Goal: Task Accomplishment & Management: Manage account settings

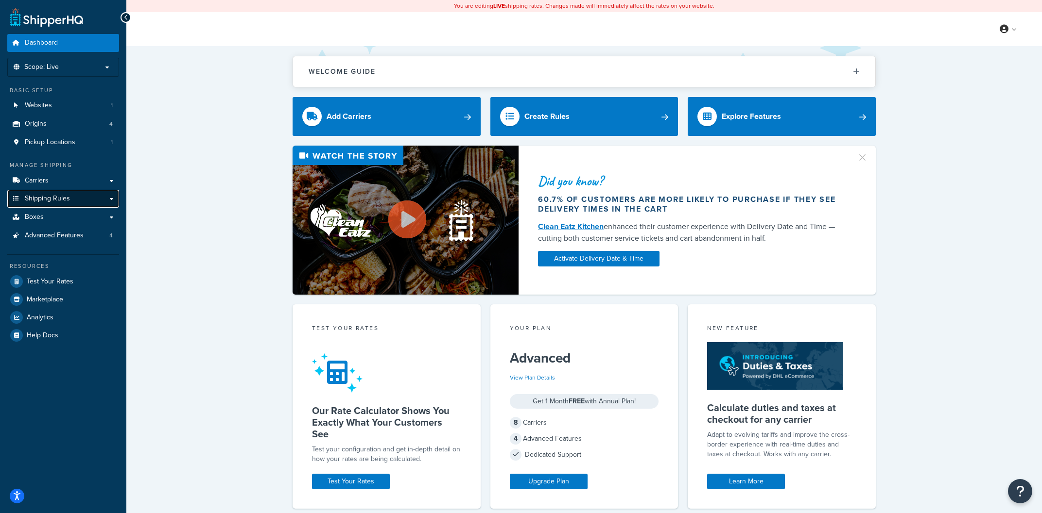
click at [114, 200] on link "Shipping Rules" at bounding box center [63, 199] width 112 height 18
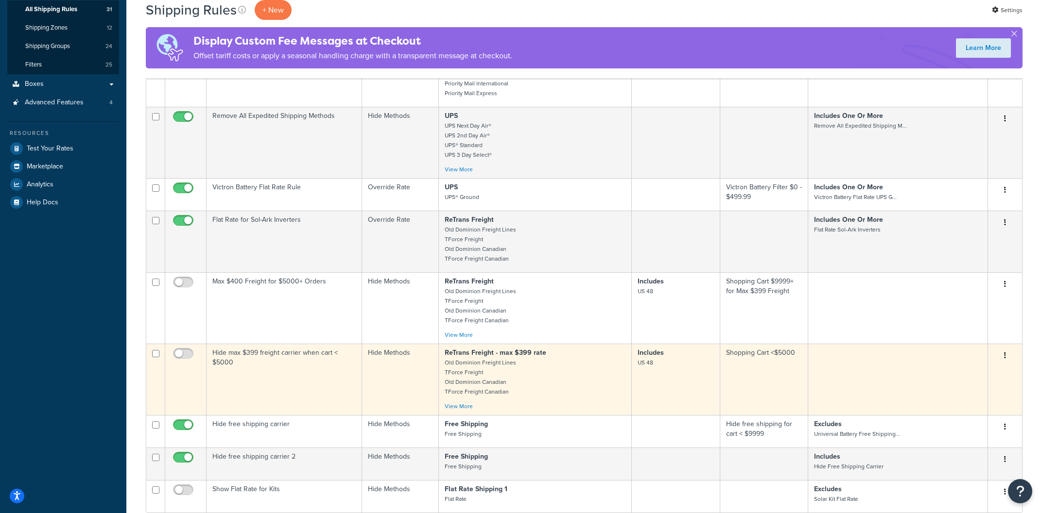
scroll to position [312, 0]
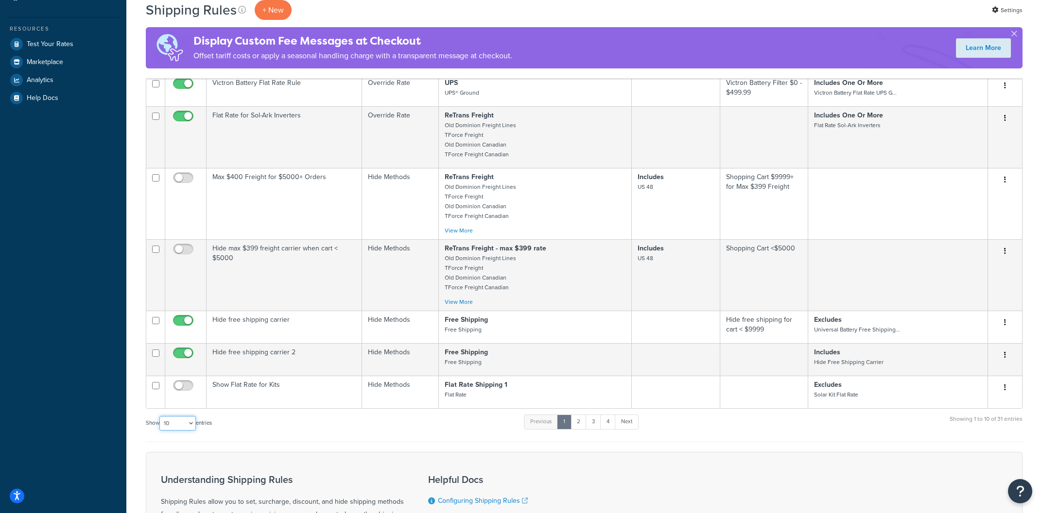
click at [159, 416] on select "10 15 25 50 100 1000" at bounding box center [177, 423] width 36 height 15
select select "100"
click option "100" at bounding box center [0, 0] width 0 height 0
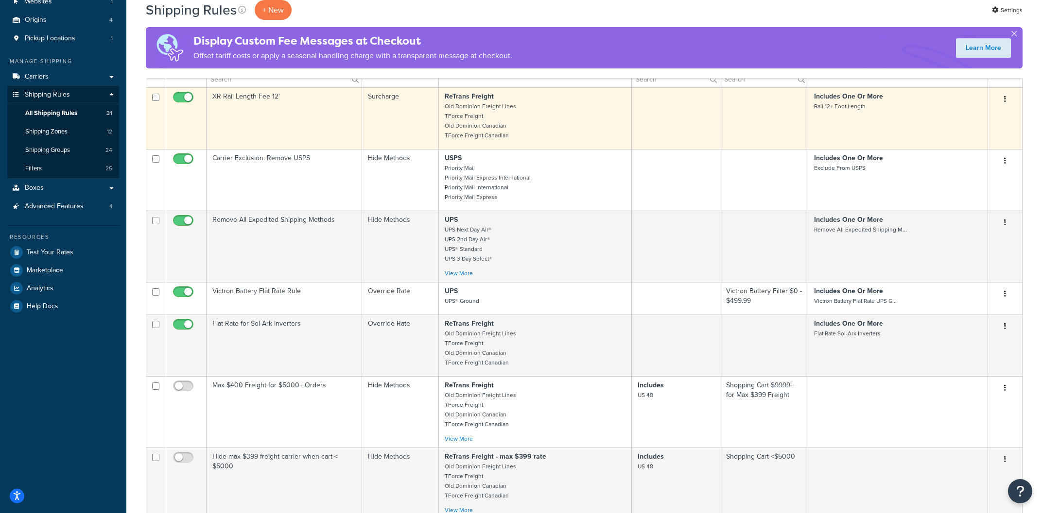
scroll to position [0, 0]
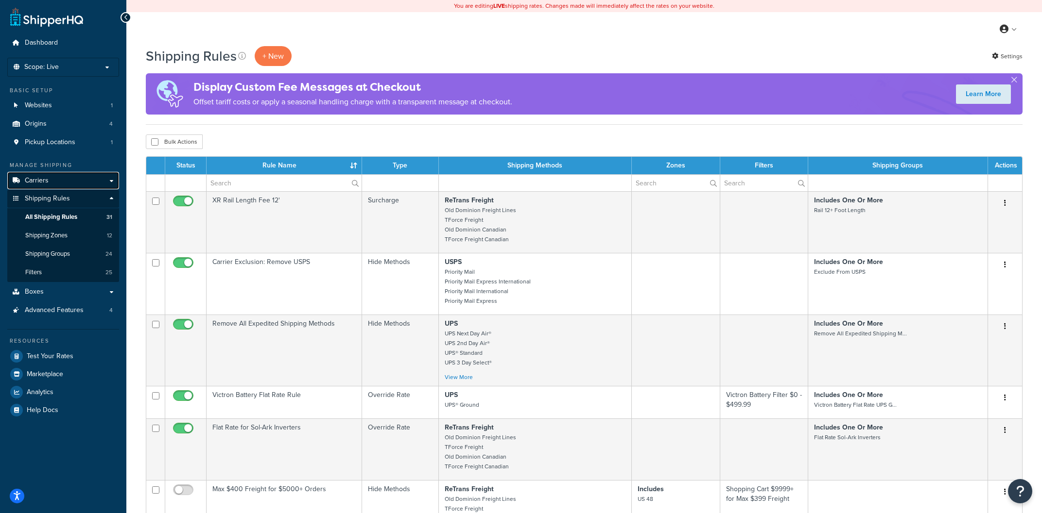
click at [89, 182] on link "Carriers" at bounding box center [63, 181] width 112 height 18
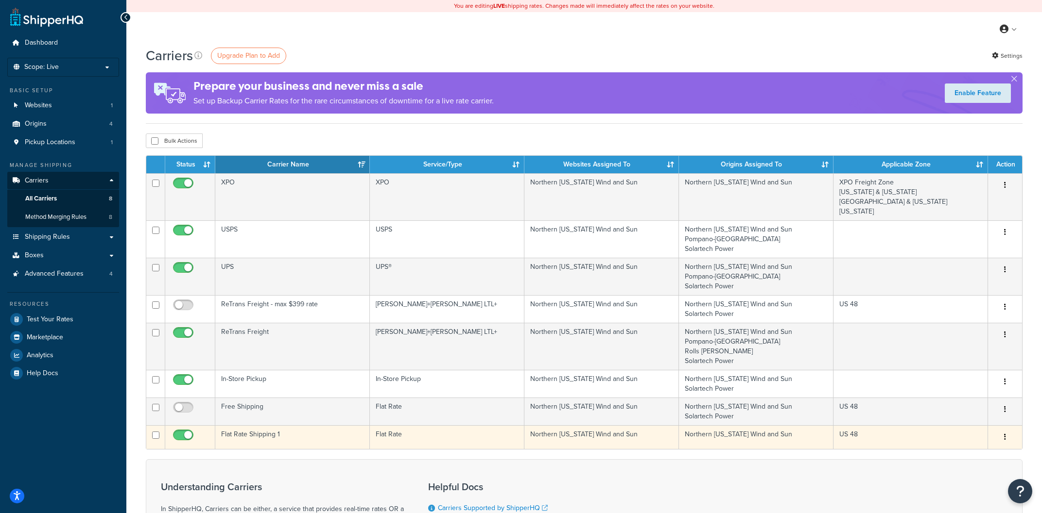
click at [306, 441] on td "Flat Rate Shipping 1" at bounding box center [292, 438] width 154 height 24
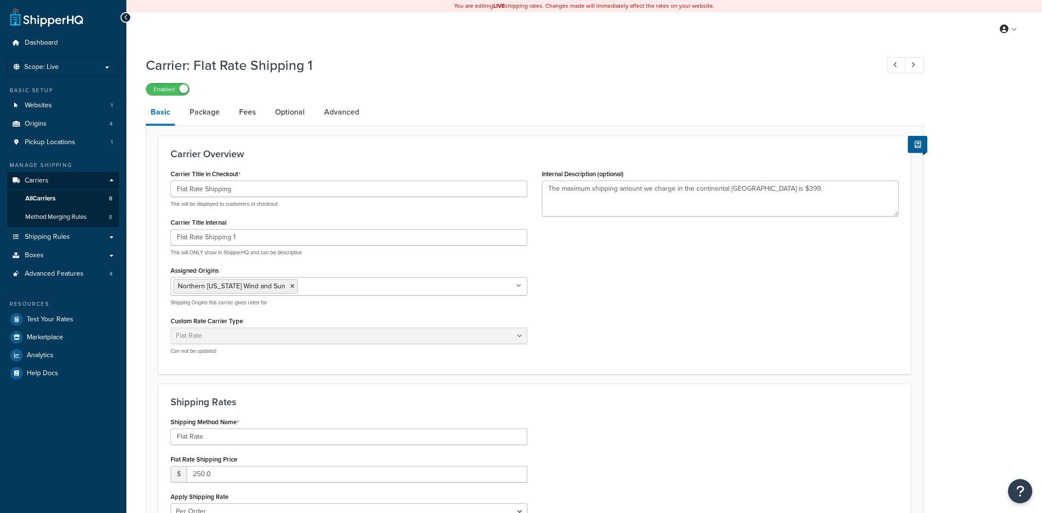
select select "flat"
click at [292, 112] on link "Optional" at bounding box center [289, 112] width 39 height 23
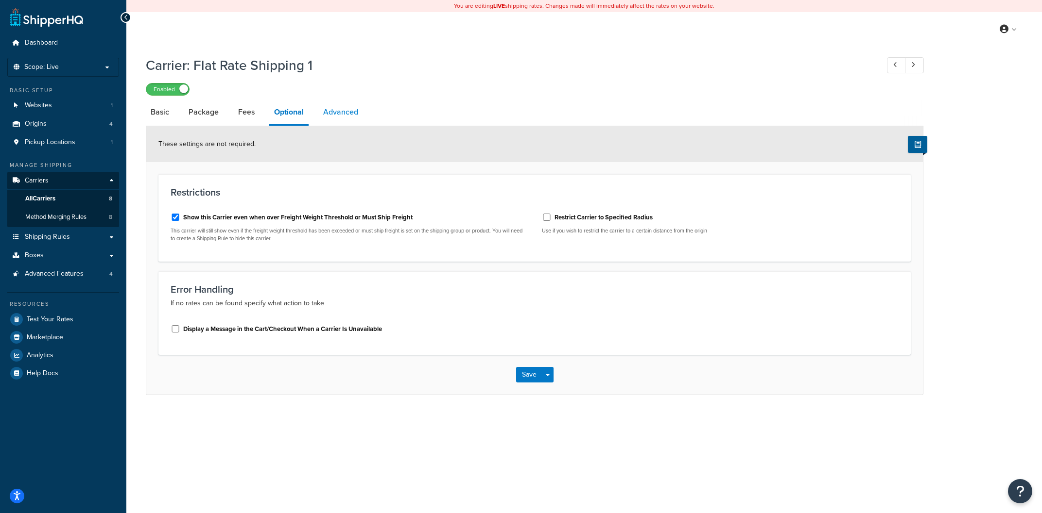
click at [342, 112] on link "Advanced" at bounding box center [340, 112] width 45 height 23
select select "false"
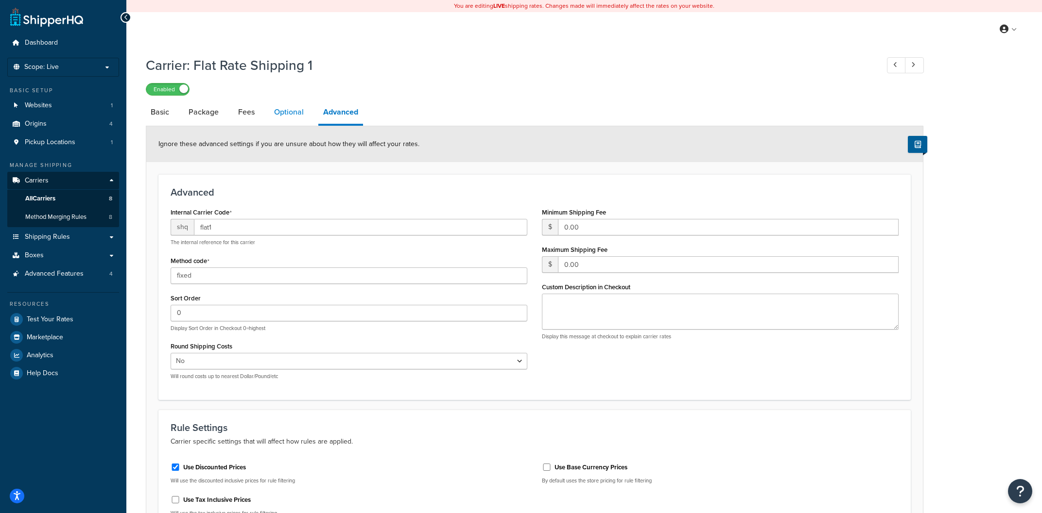
click at [306, 111] on link "Optional" at bounding box center [288, 112] width 39 height 23
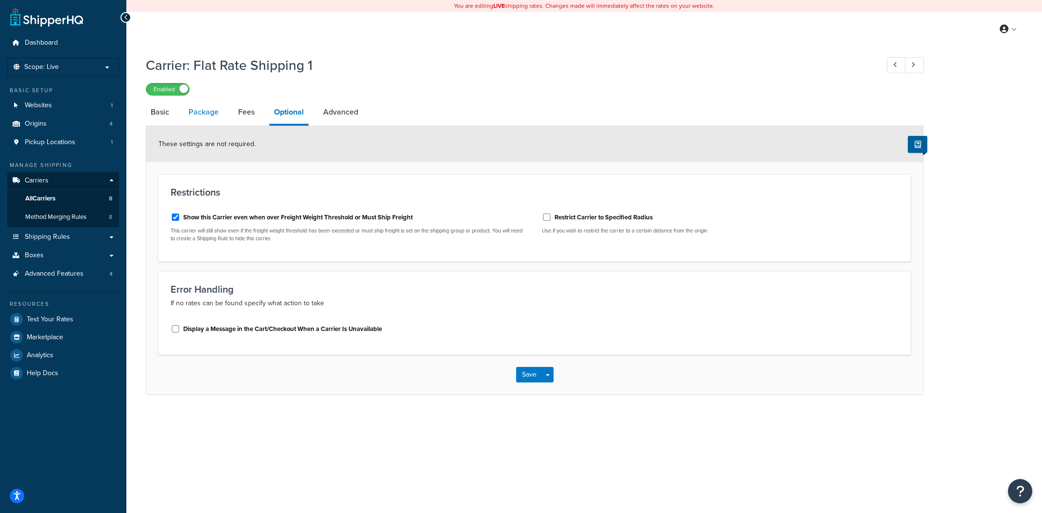
click at [202, 115] on link "Package" at bounding box center [204, 112] width 40 height 23
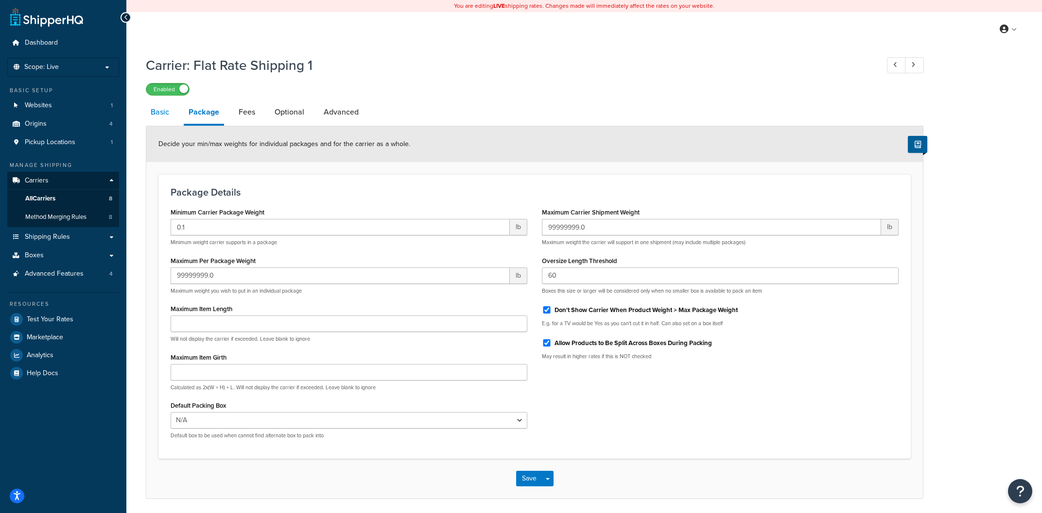
click at [171, 118] on link "Basic" at bounding box center [160, 112] width 28 height 23
select select "flat"
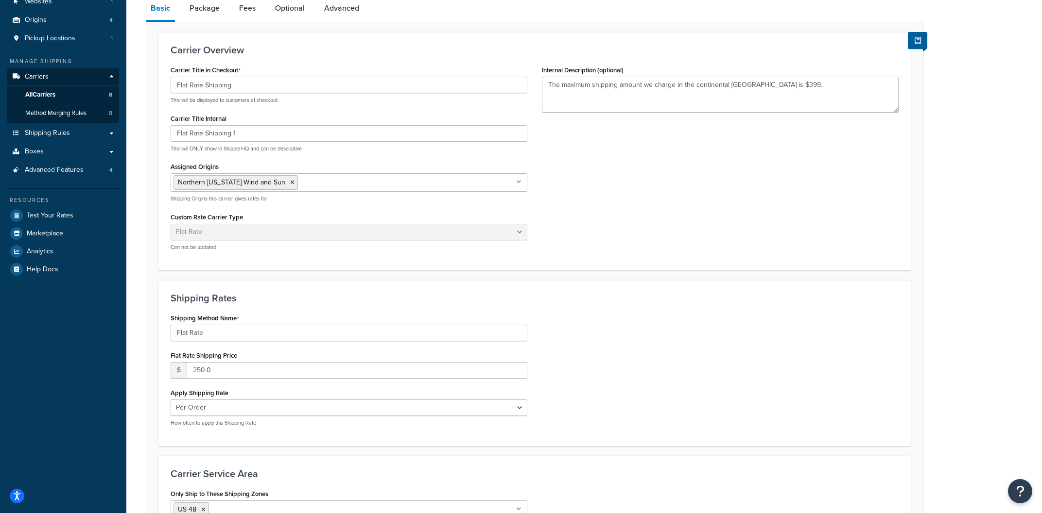
scroll to position [156, 0]
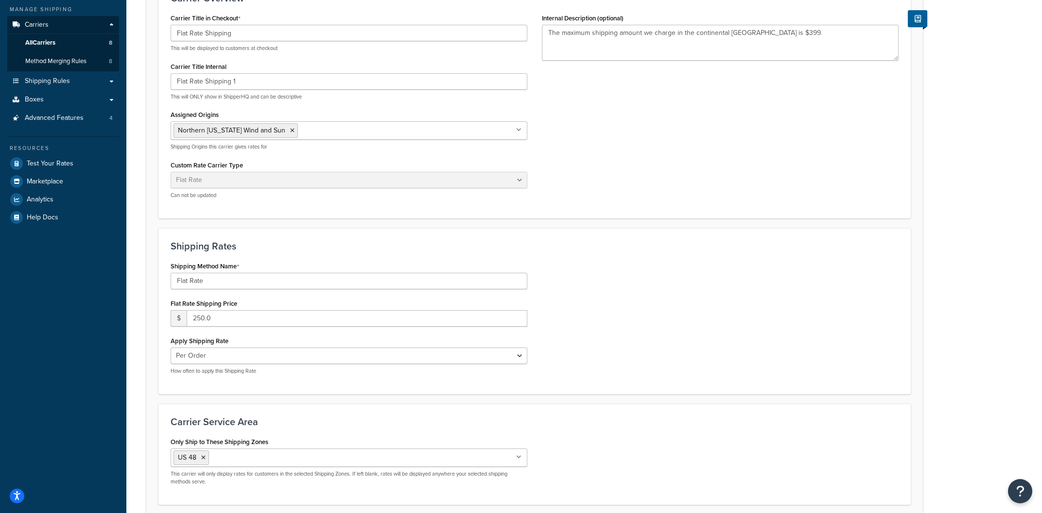
click at [517, 456] on icon at bounding box center [518, 458] width 5 height 6
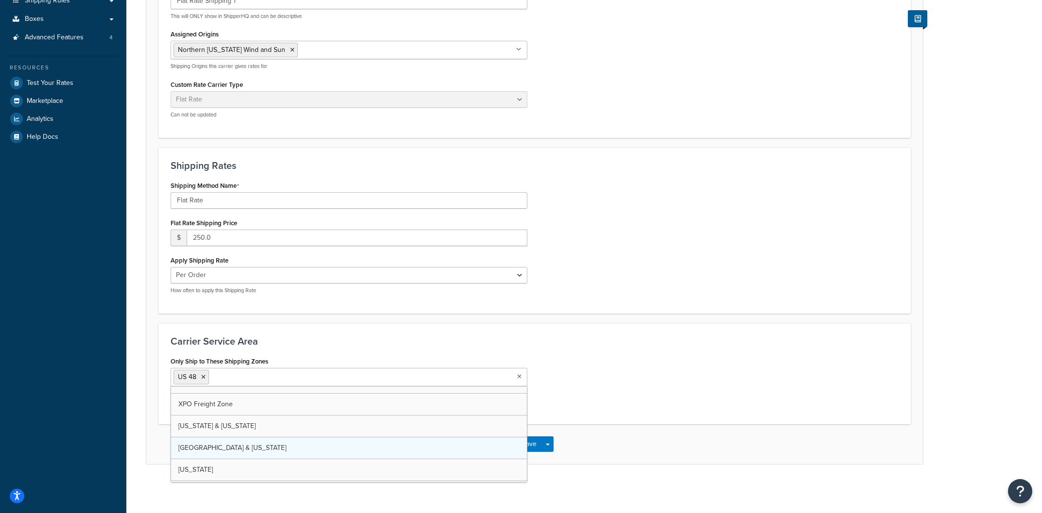
scroll to position [166, 0]
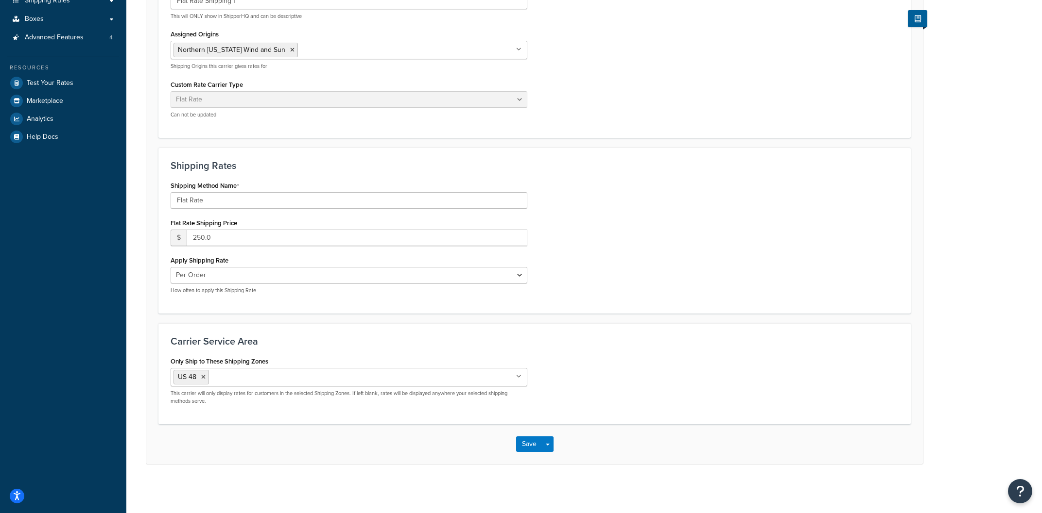
click at [676, 364] on div "Only Ship to These Shipping Zones US 48 US APO US US Islands territories and mi…" at bounding box center [534, 384] width 742 height 58
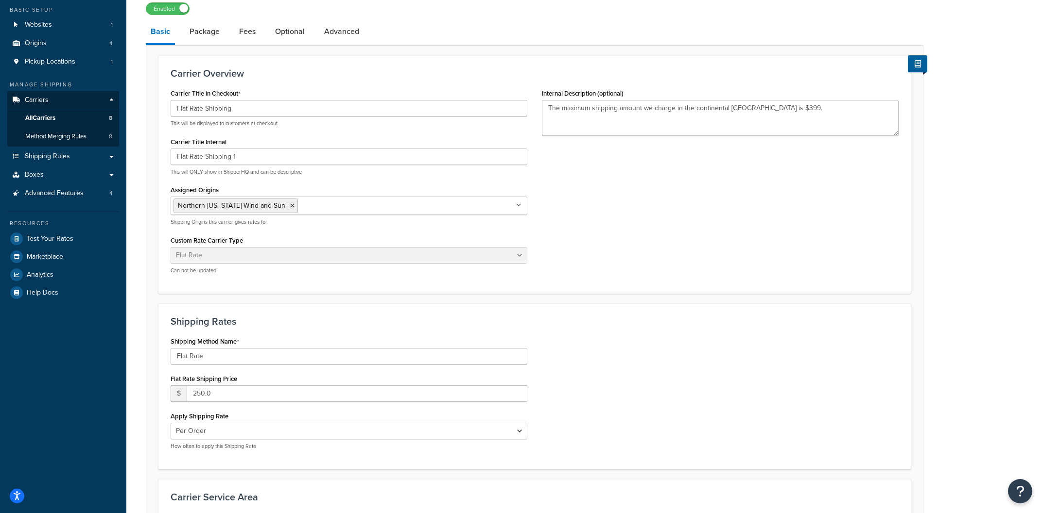
scroll to position [0, 0]
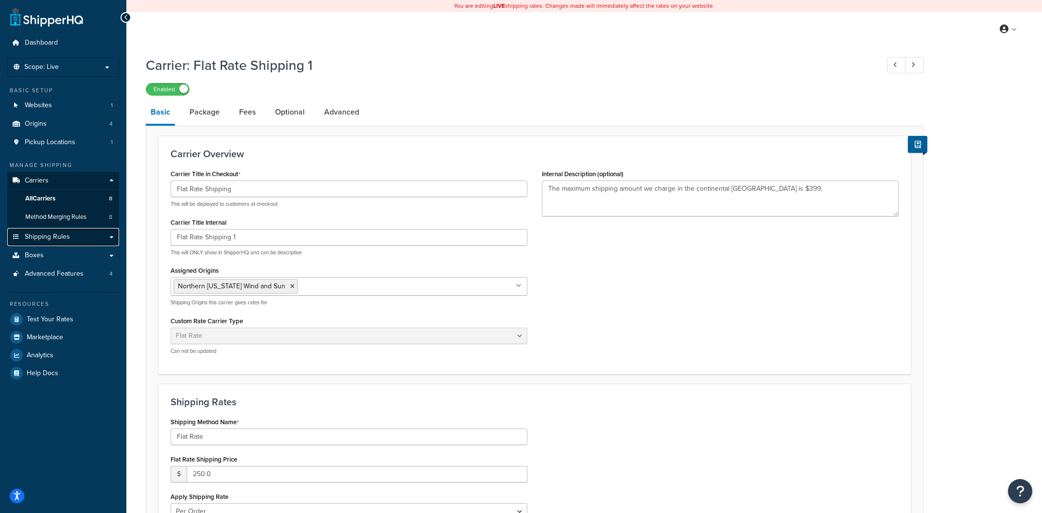
click at [50, 238] on span "Shipping Rules" at bounding box center [47, 237] width 45 height 8
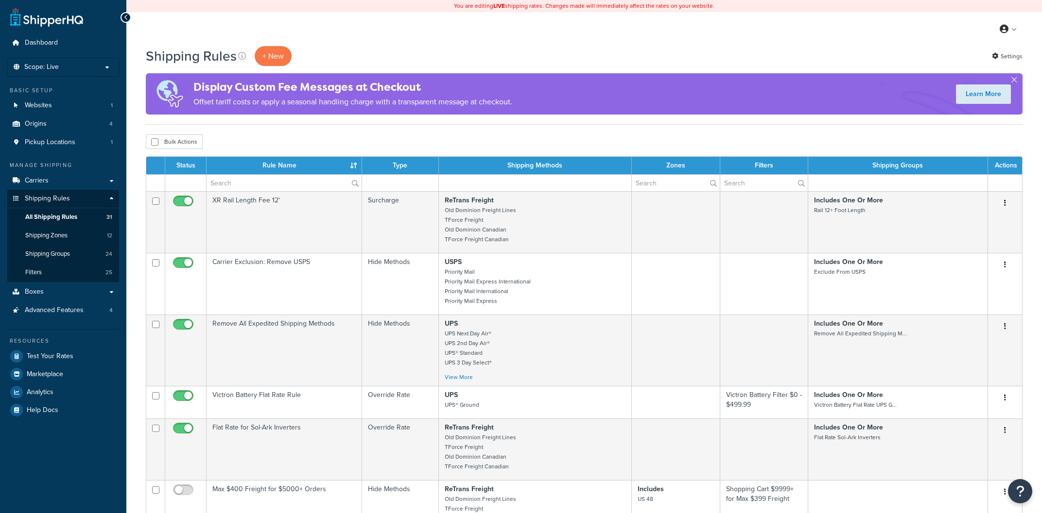
select select "100"
click at [94, 251] on link "Shipping Groups 24" at bounding box center [63, 254] width 112 height 18
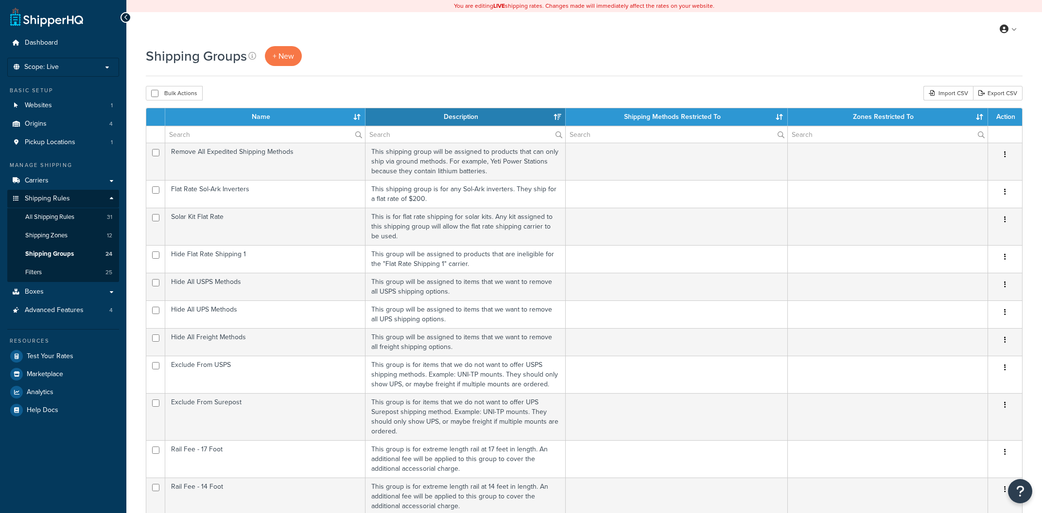
select select "15"
click at [80, 234] on link "Shipping Zones 12" at bounding box center [63, 236] width 112 height 18
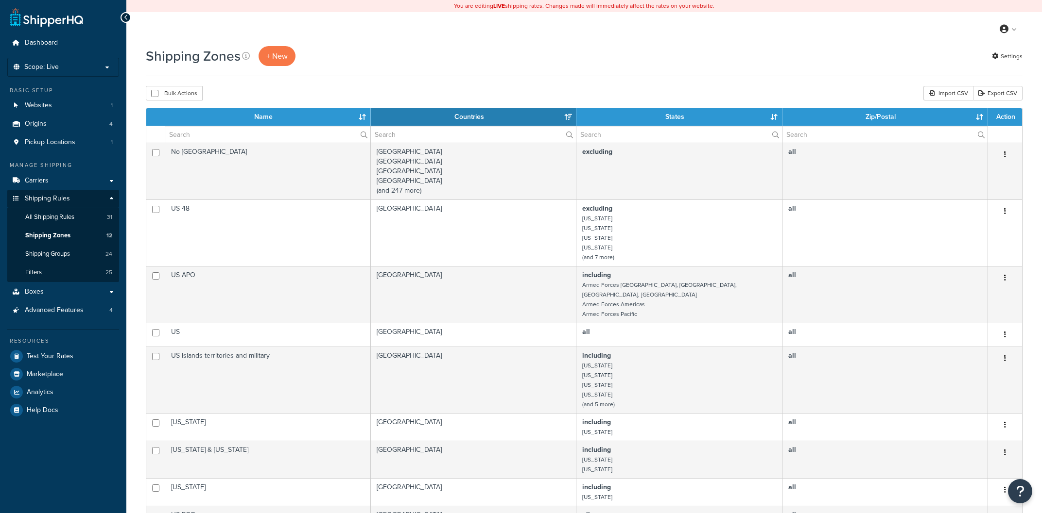
select select "15"
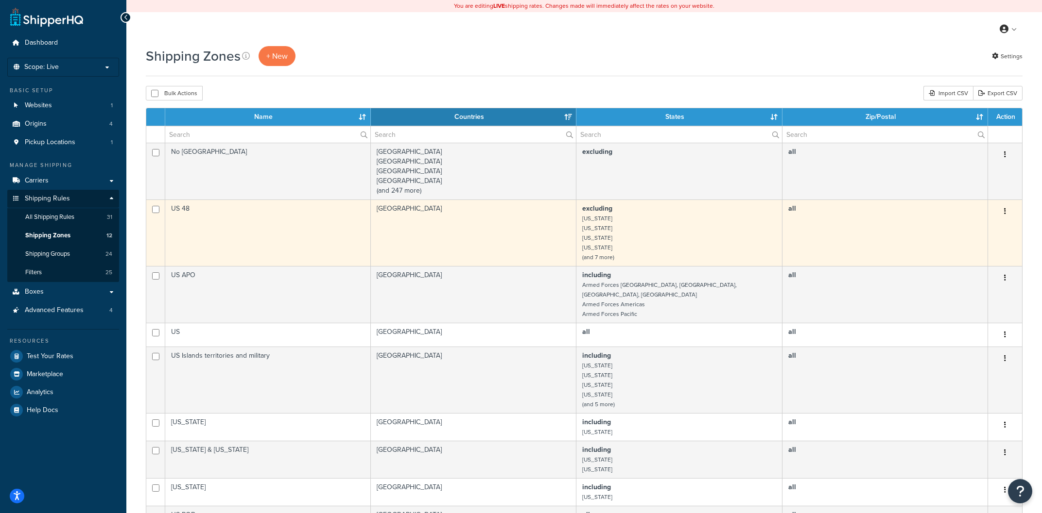
click at [635, 226] on td "excluding [US_STATE] [US_STATE] [US_STATE] [US_STATE] (and 7 more)" at bounding box center [678, 233] width 205 height 67
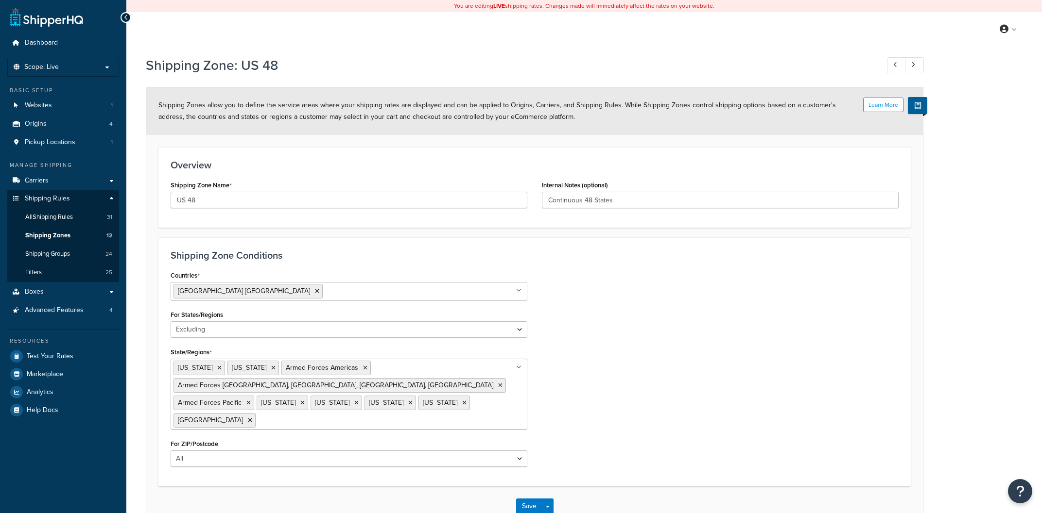
select select "excluding"
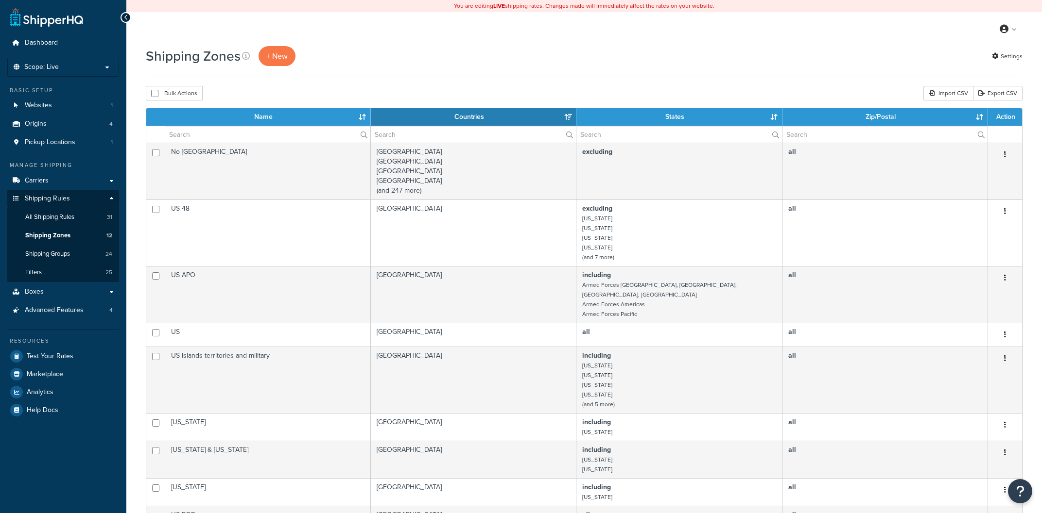
select select "15"
click at [90, 176] on link "Carriers" at bounding box center [63, 181] width 112 height 18
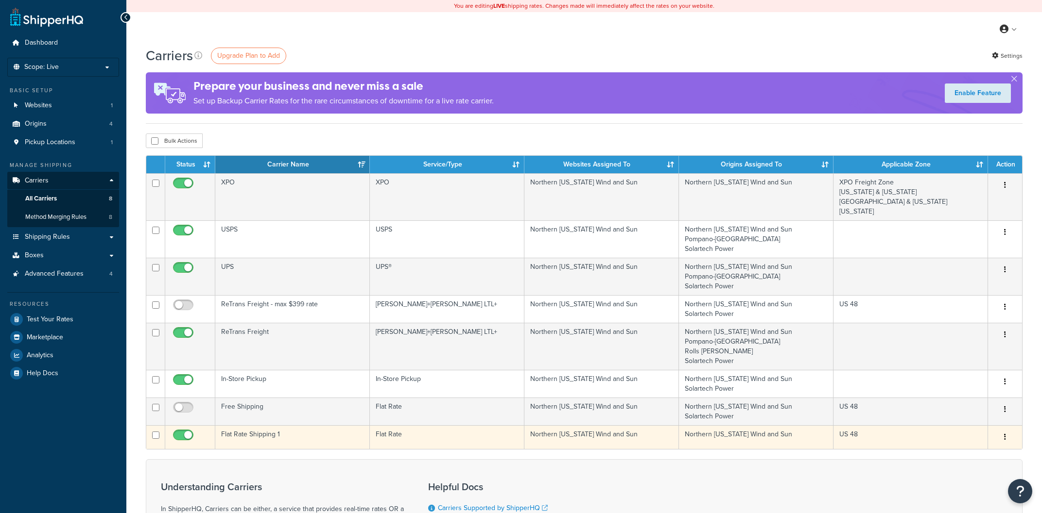
click at [271, 436] on td "Flat Rate Shipping 1" at bounding box center [292, 438] width 154 height 24
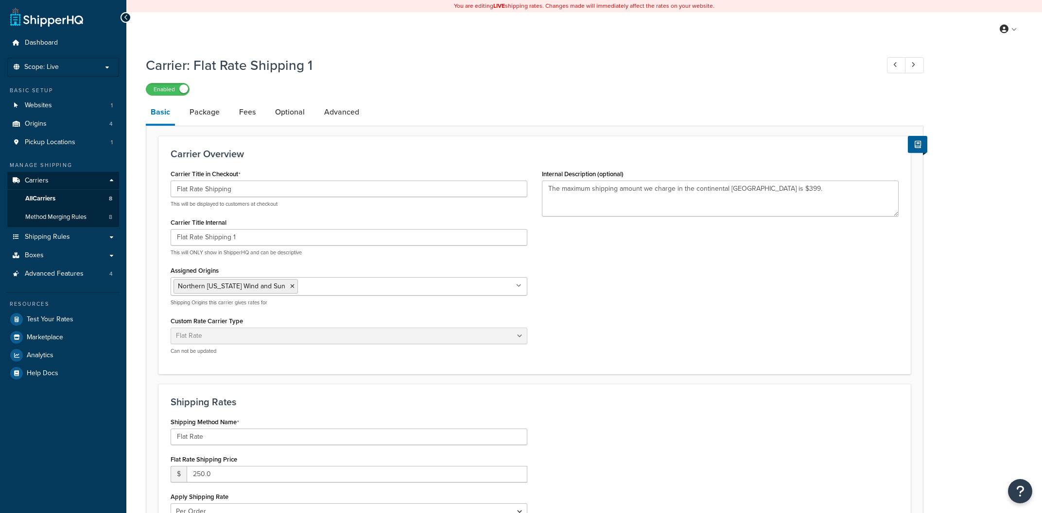
select select "flat"
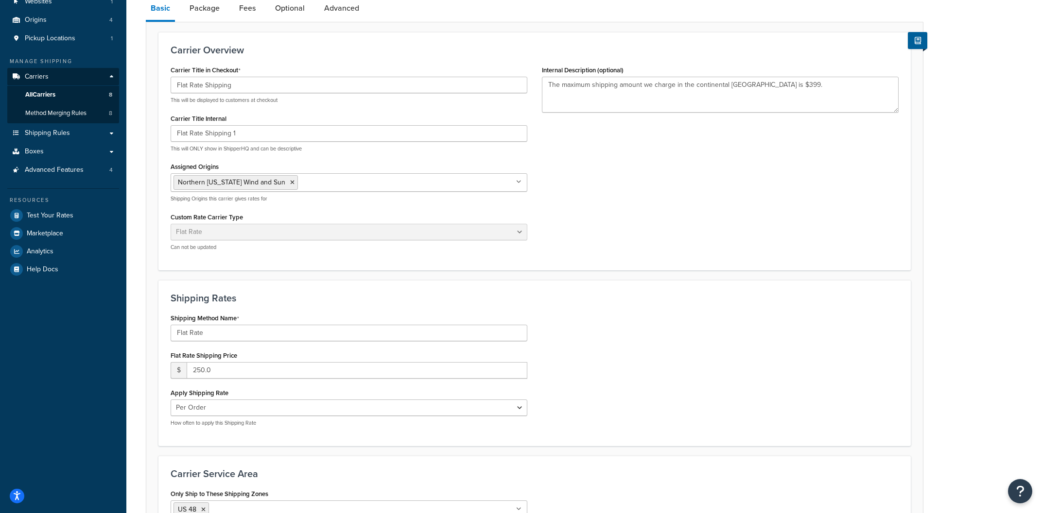
scroll to position [52, 0]
